Goal: Book appointment/travel/reservation

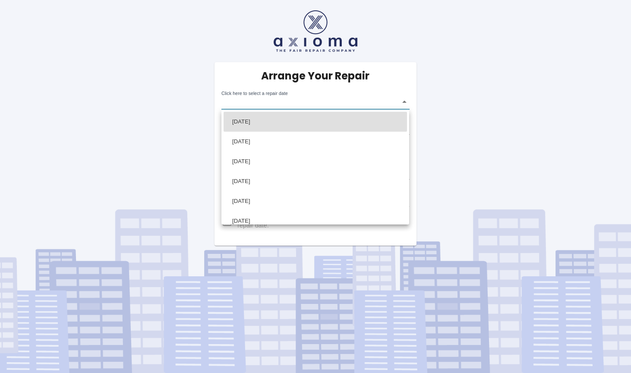
click at [404, 102] on body "Arrange Your Repair Click here to select a repair date ​ Phone Number   * 07725…" at bounding box center [315, 186] width 631 height 373
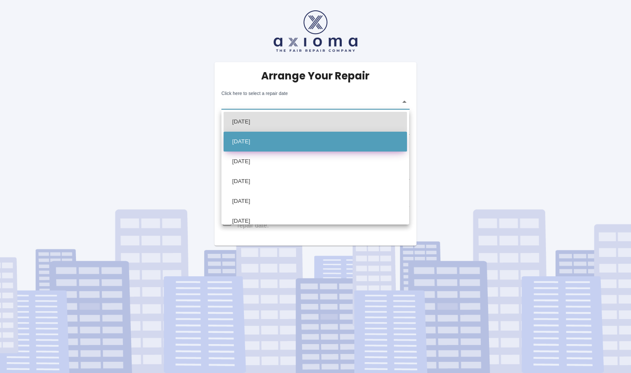
click at [274, 141] on li "[DATE]" at bounding box center [315, 142] width 183 height 20
type input "[DATE]T00:00:00.000Z"
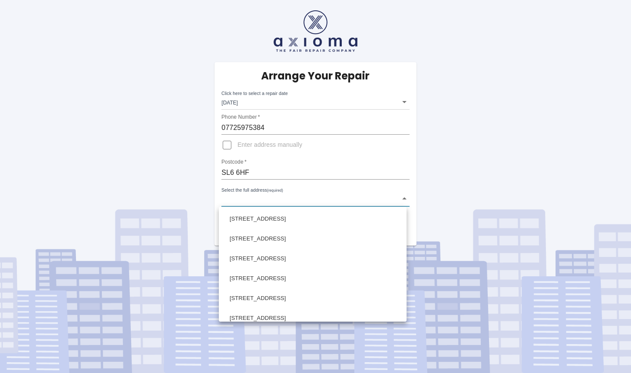
click at [404, 199] on body "Arrange Your Repair Click here to select a repair date [DATE] [DATE]T00:00:00.0…" at bounding box center [315, 186] width 631 height 373
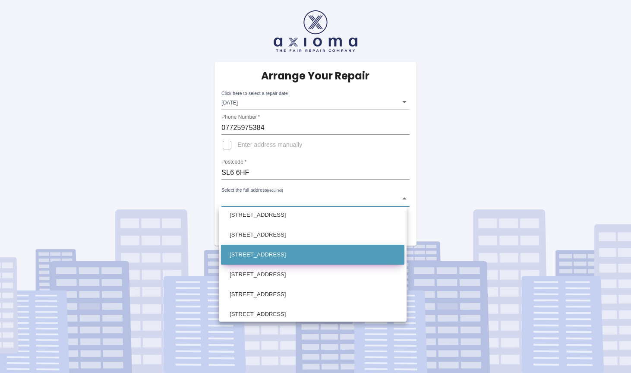
scroll to position [481, 0]
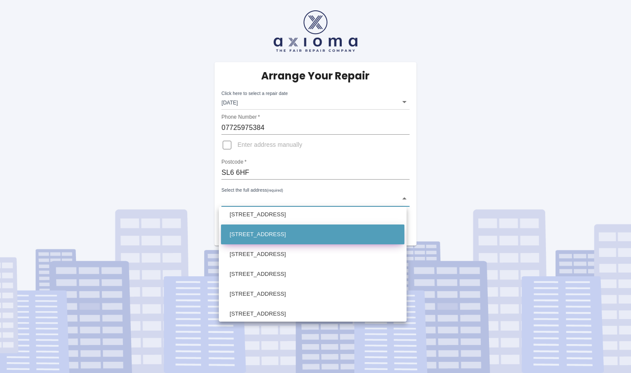
click at [300, 237] on li "[STREET_ADDRESS]" at bounding box center [312, 234] width 183 height 20
type input "[STREET_ADDRESS]"
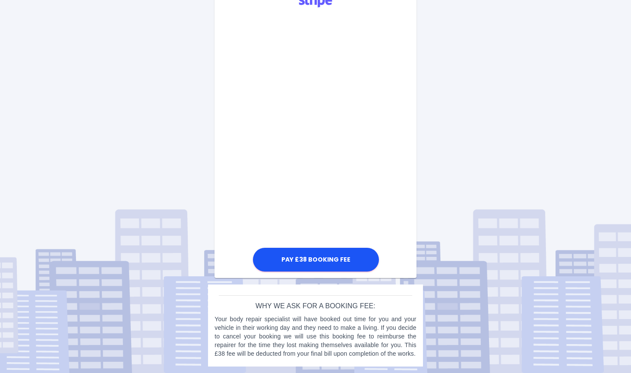
scroll to position [263, 0]
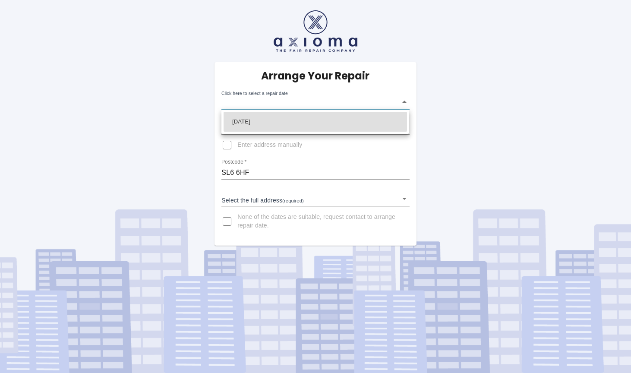
click at [405, 103] on body "Arrange Your Repair Click here to select a repair date ​ Phone Number   * 07725…" at bounding box center [315, 186] width 631 height 373
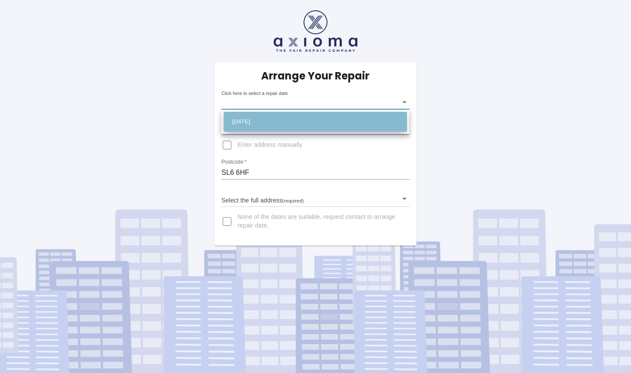
click at [374, 126] on li "Fri Oct 17 2025" at bounding box center [315, 122] width 183 height 20
type input "2025-10-17T00:00:00.000Z"
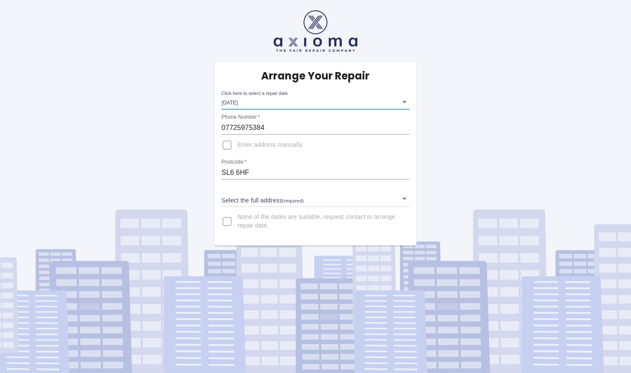
click at [404, 199] on body "Arrange Your Repair Click here to select a repair date Fri Oct 17 2025 2025-10-…" at bounding box center [315, 186] width 631 height 373
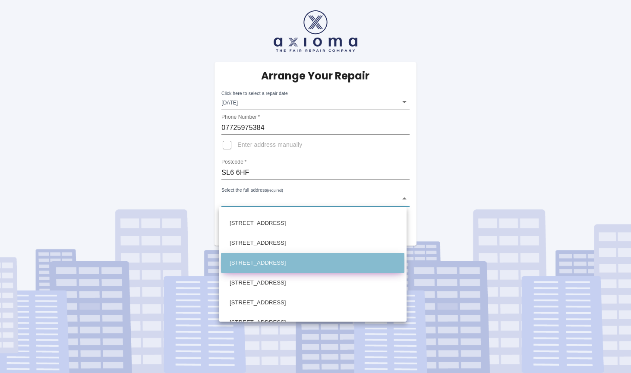
click at [312, 265] on li "[STREET_ADDRESS]" at bounding box center [312, 263] width 183 height 20
type input "[STREET_ADDRESS]"
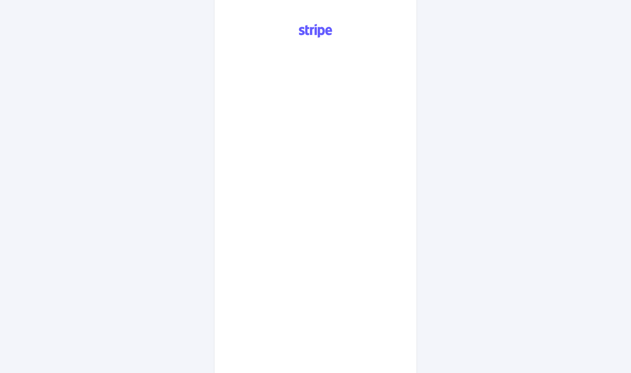
scroll to position [268, 0]
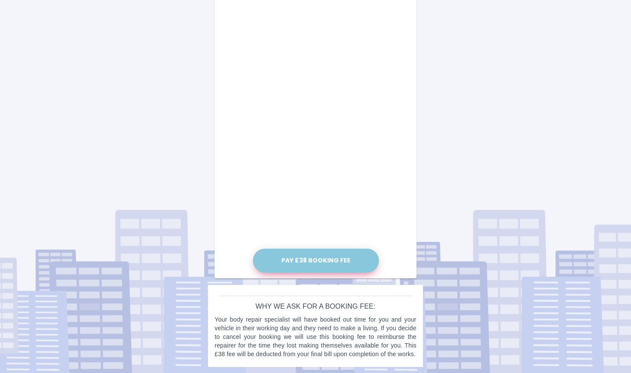
click at [319, 262] on button "Pay £38 Booking Fee" at bounding box center [316, 261] width 126 height 24
